Goal: Transaction & Acquisition: Purchase product/service

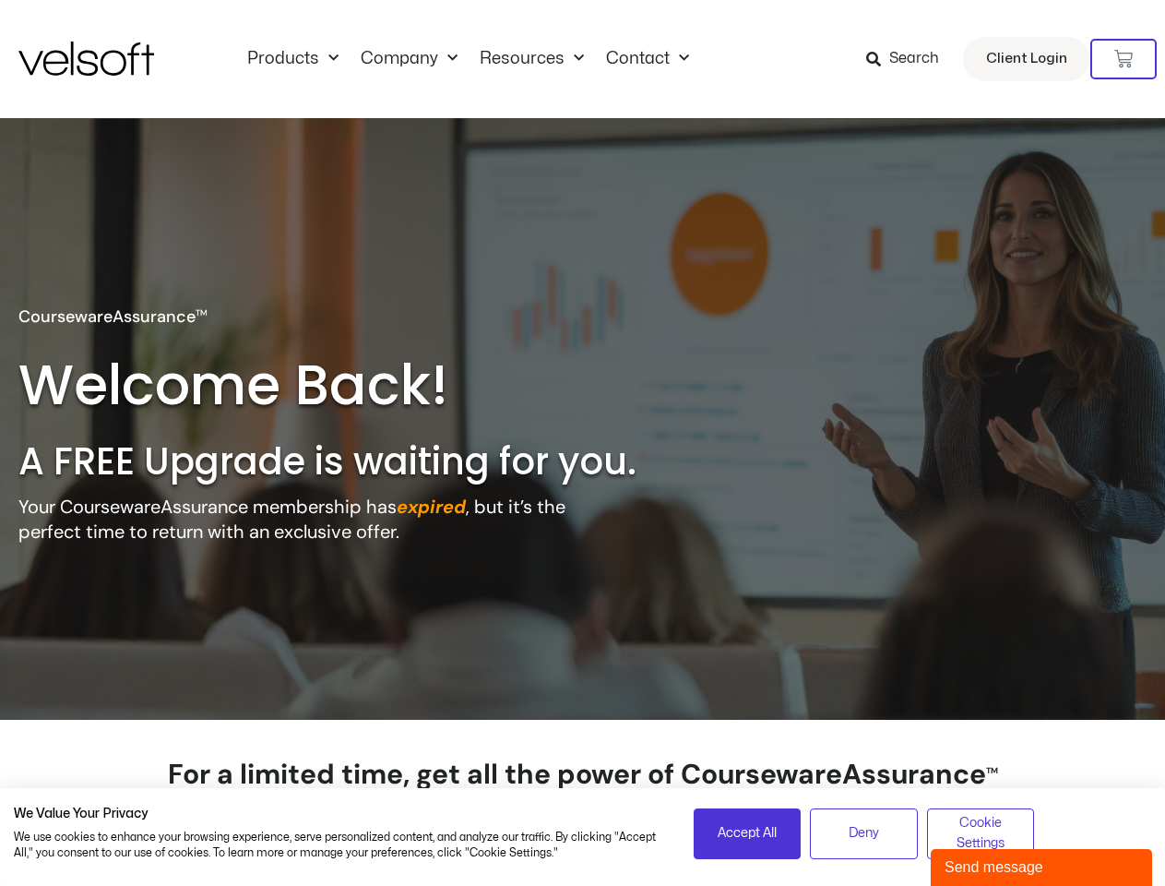
click at [582, 443] on h2 "A FREE Upgrade is waiting for you." at bounding box center [366, 461] width 696 height 48
click at [1124, 59] on icon at bounding box center [1123, 59] width 18 height 18
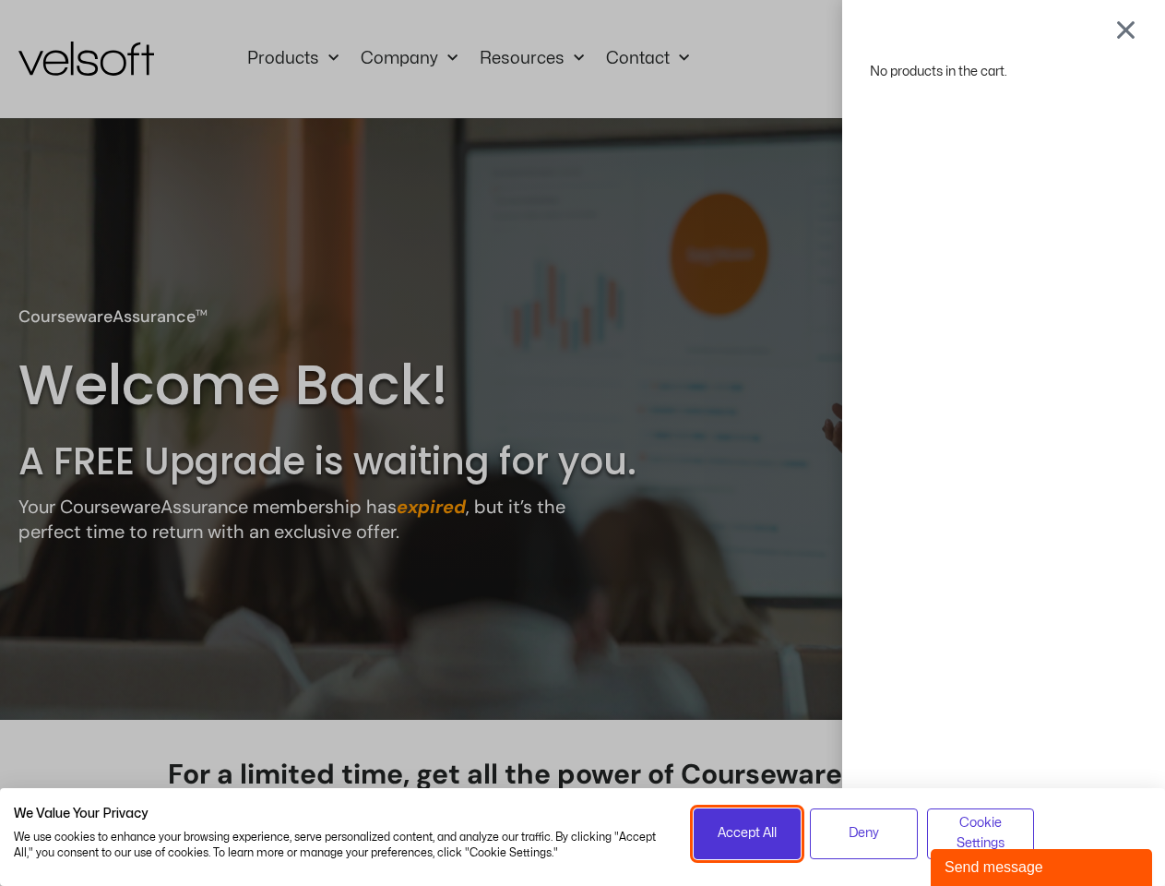
click at [747, 833] on span "Accept All" at bounding box center [747, 833] width 59 height 20
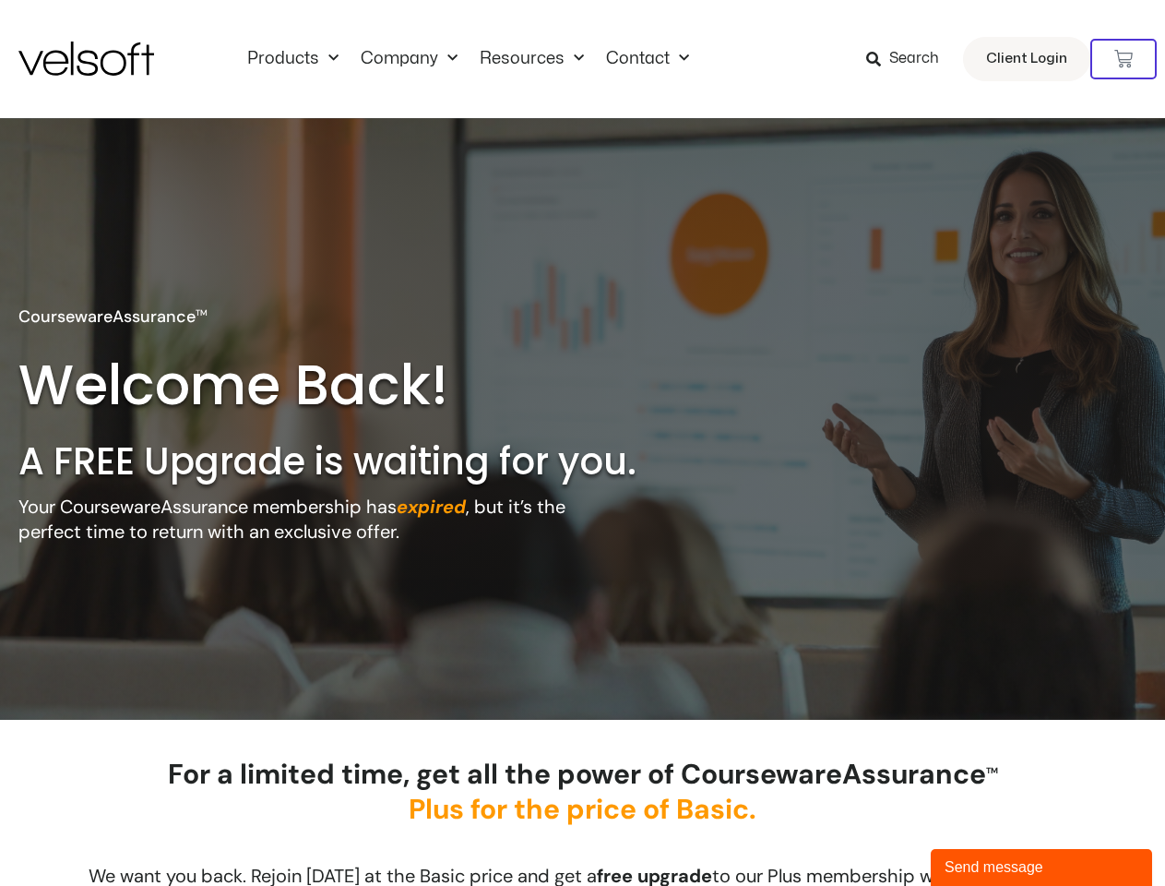
click at [583, 443] on div "No products in the cart." at bounding box center [583, 443] width 0 height 0
click at [1042, 867] on div "Send message" at bounding box center [1042, 867] width 194 height 22
